Goal: Task Accomplishment & Management: Manage account settings

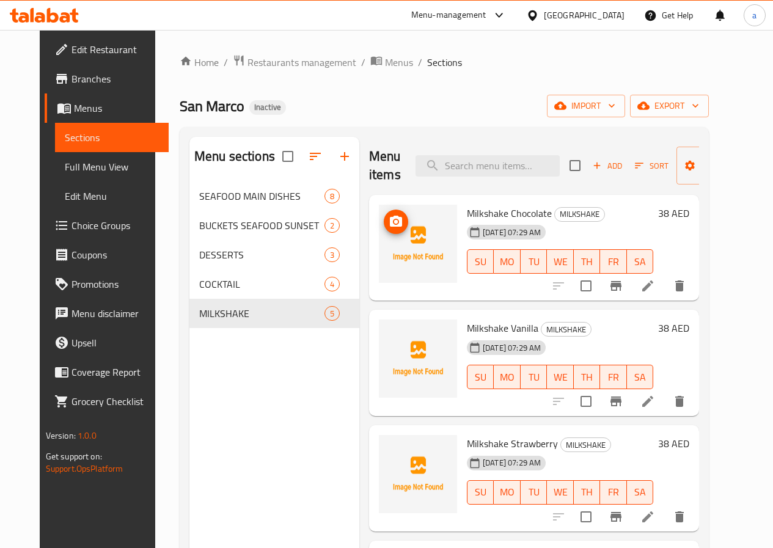
scroll to position [61, 0]
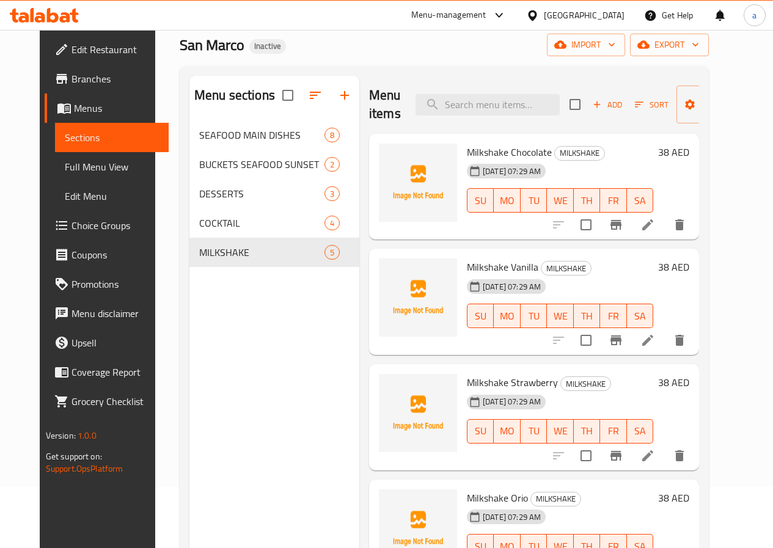
click at [68, 174] on span "Full Menu View" at bounding box center [112, 166] width 94 height 15
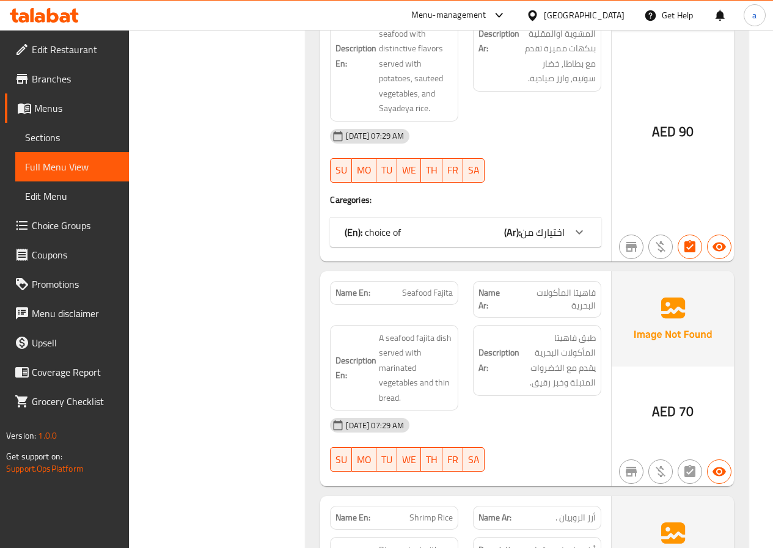
scroll to position [794, 0]
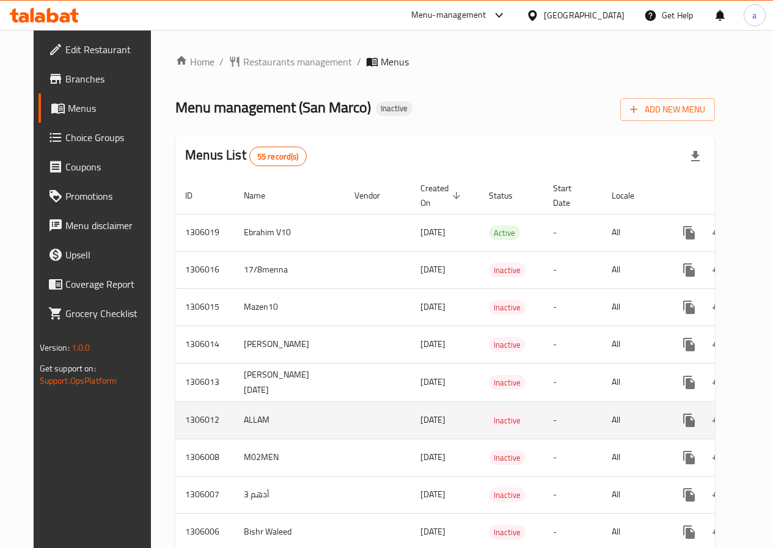
scroll to position [122, 0]
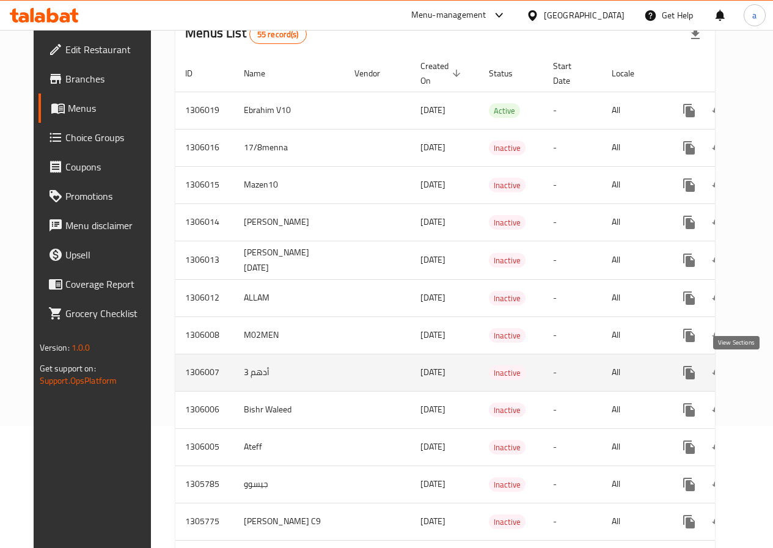
click at [770, 373] on icon "enhanced table" at bounding box center [777, 372] width 15 height 15
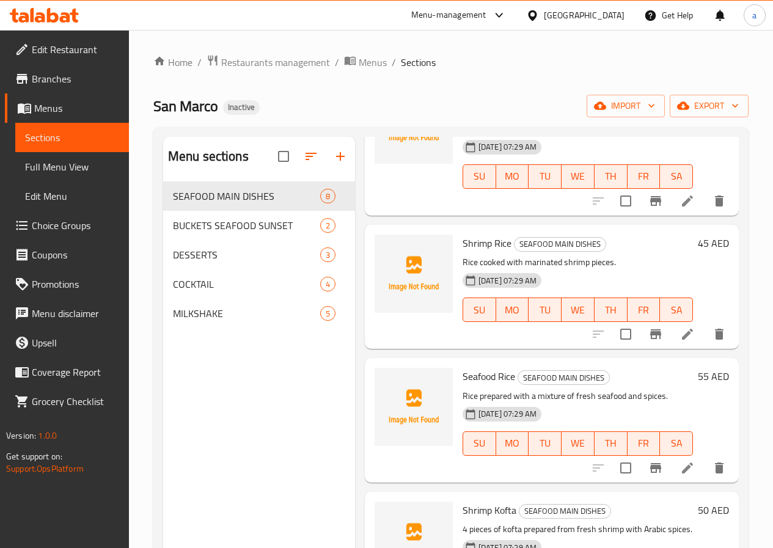
scroll to position [599, 0]
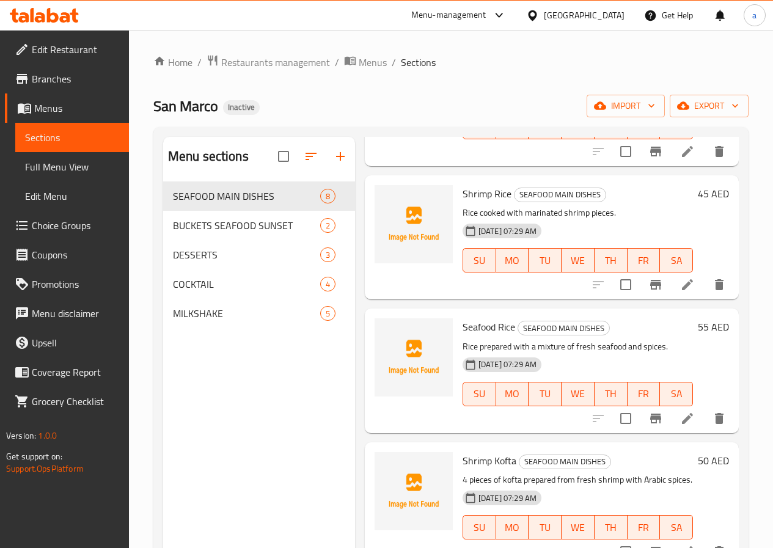
click at [59, 166] on span "Full Menu View" at bounding box center [72, 166] width 94 height 15
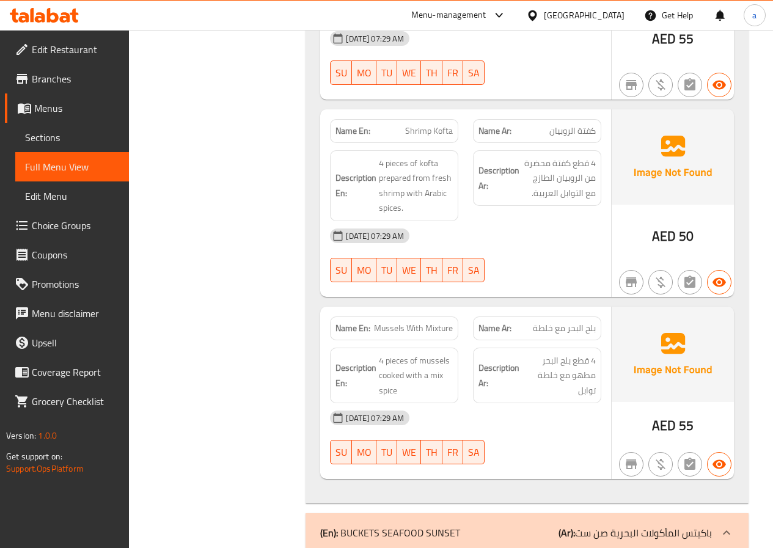
scroll to position [1405, 0]
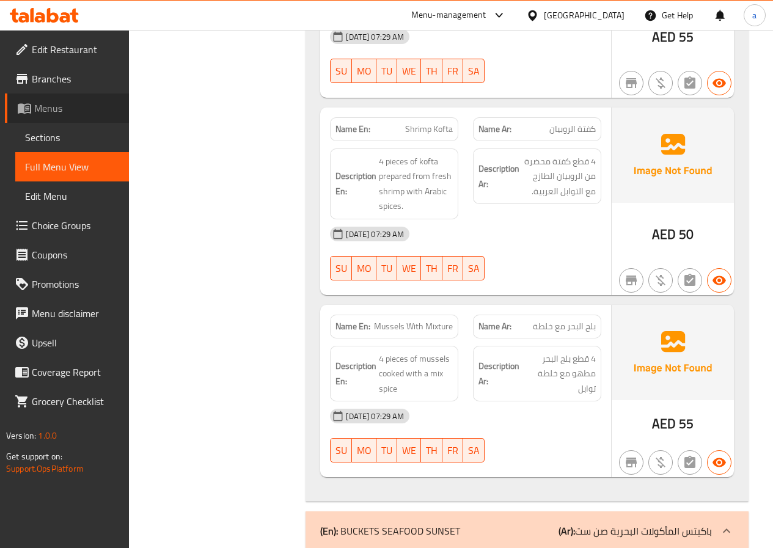
click at [55, 109] on span "Menus" at bounding box center [76, 108] width 85 height 15
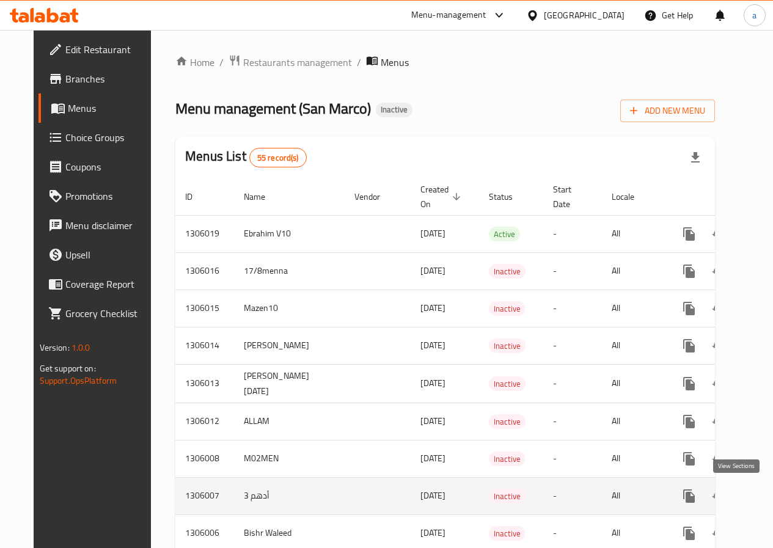
click at [770, 493] on icon "enhanced table" at bounding box center [777, 496] width 15 height 15
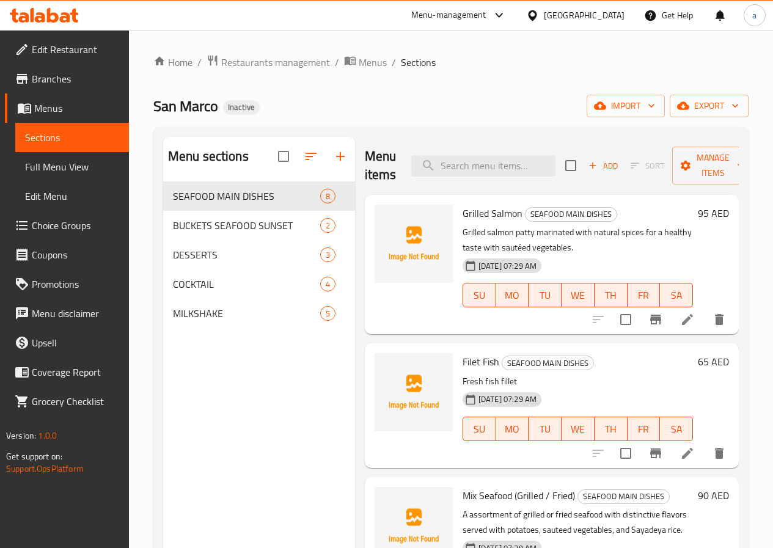
click at [67, 166] on span "Full Menu View" at bounding box center [72, 166] width 94 height 15
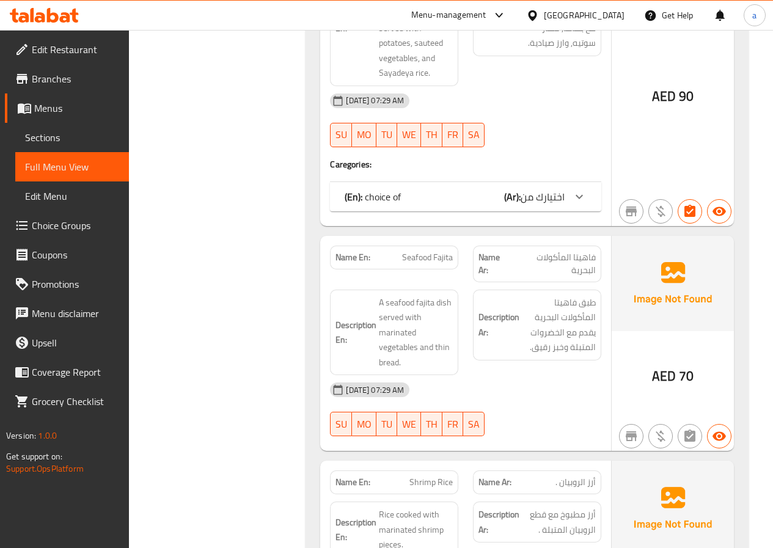
scroll to position [794, 0]
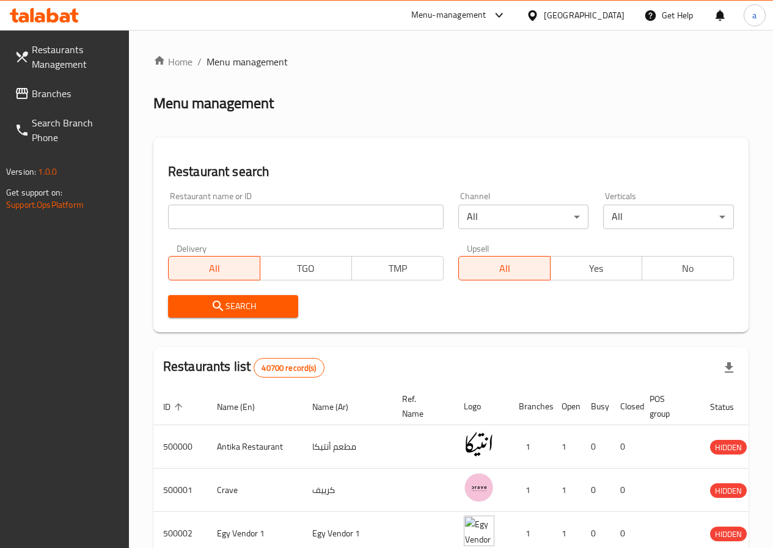
click at [75, 94] on span "Branches" at bounding box center [75, 93] width 87 height 15
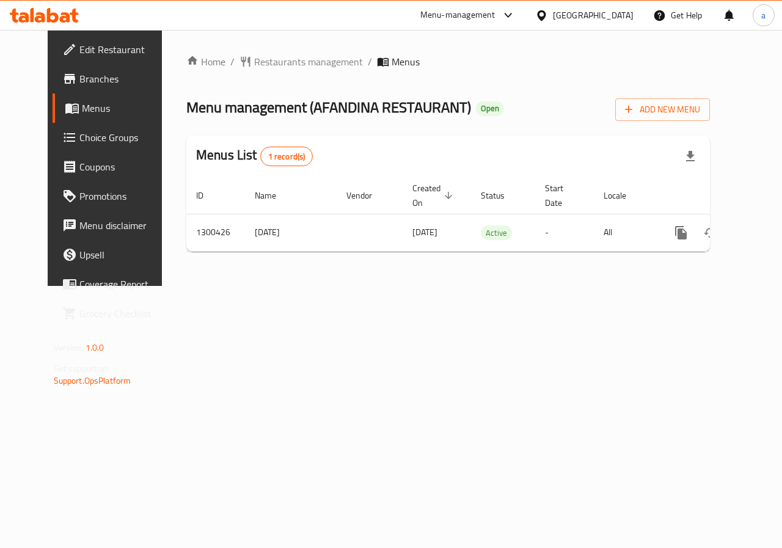
scroll to position [0, 4]
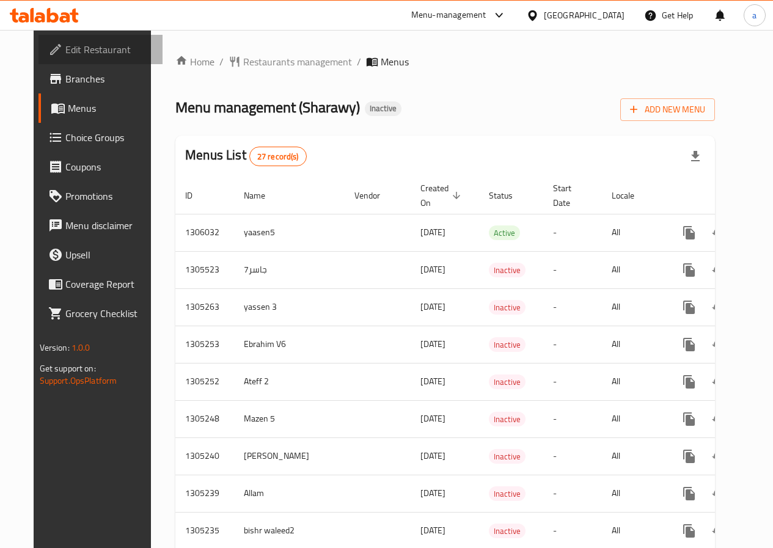
click at [71, 54] on span "Edit Restaurant" at bounding box center [108, 49] width 87 height 15
